Goal: Task Accomplishment & Management: Manage account settings

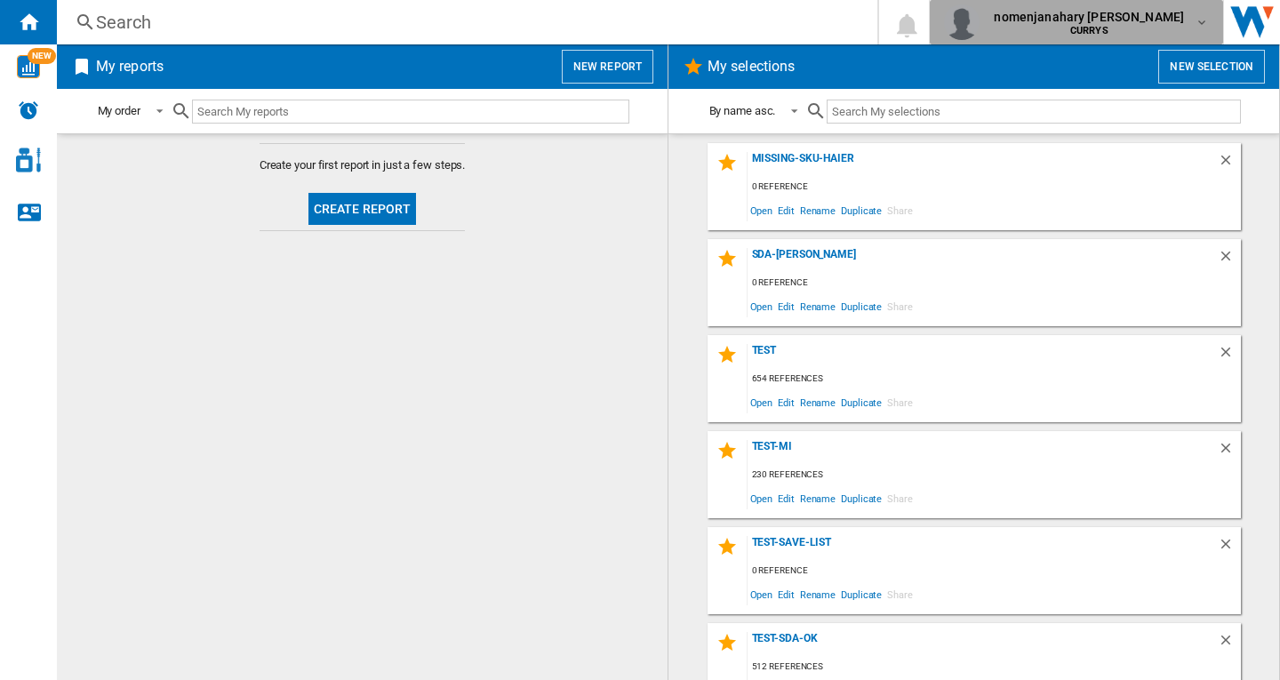
click at [1076, 30] on b "CURRYS" at bounding box center [1089, 31] width 38 height 12
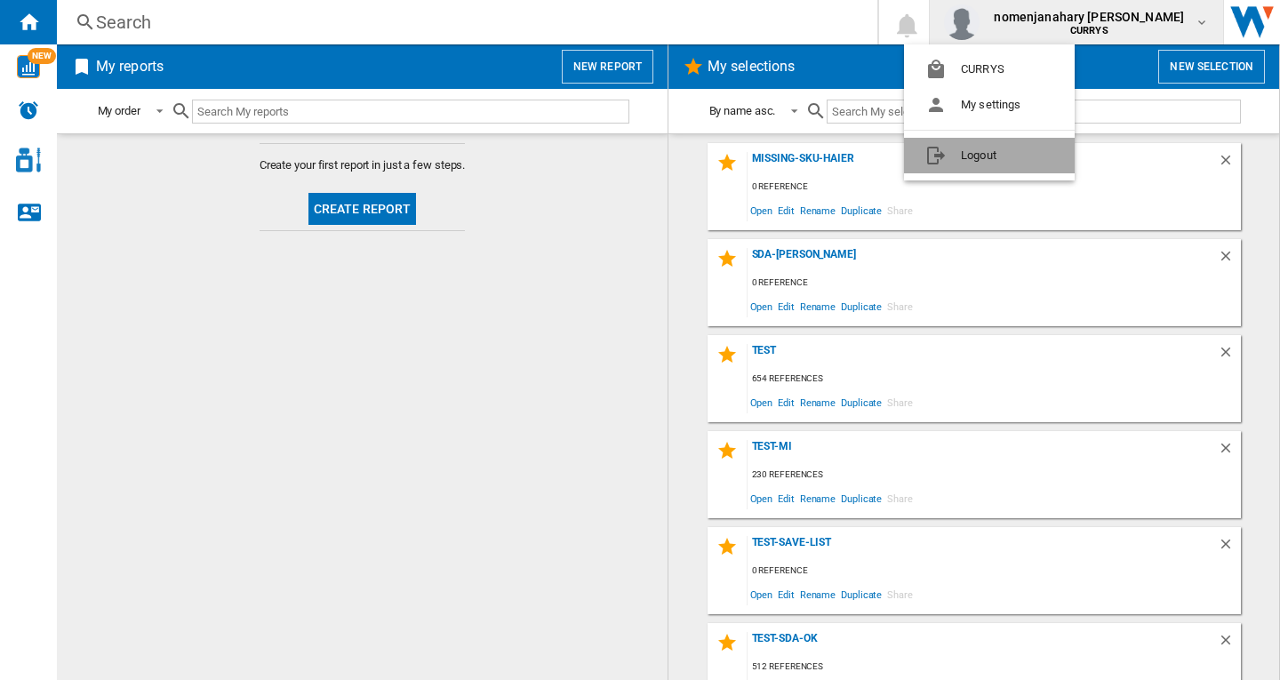
click at [990, 154] on button "Logout" at bounding box center [989, 156] width 171 height 36
